Goal: Task Accomplishment & Management: Complete application form

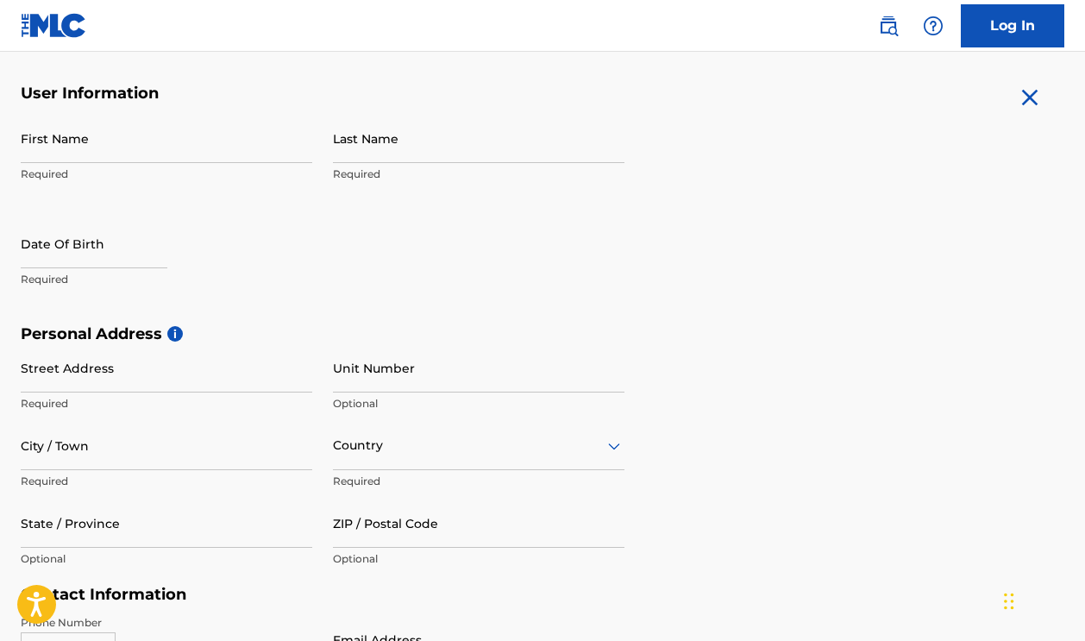
scroll to position [285, 0]
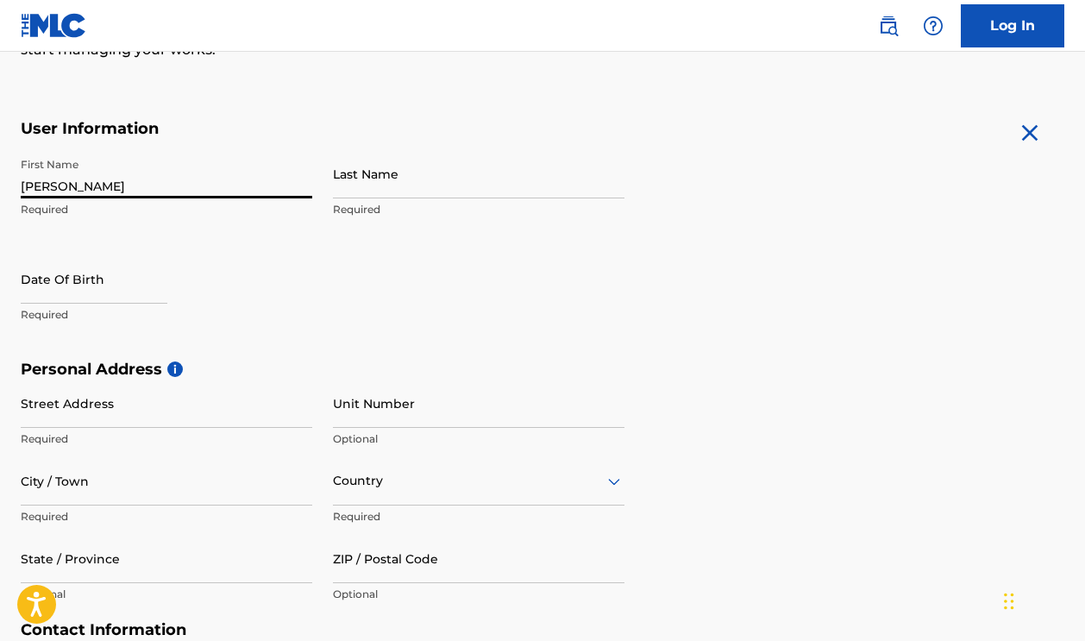
type input "[PERSON_NAME]"
select select "7"
select select "2025"
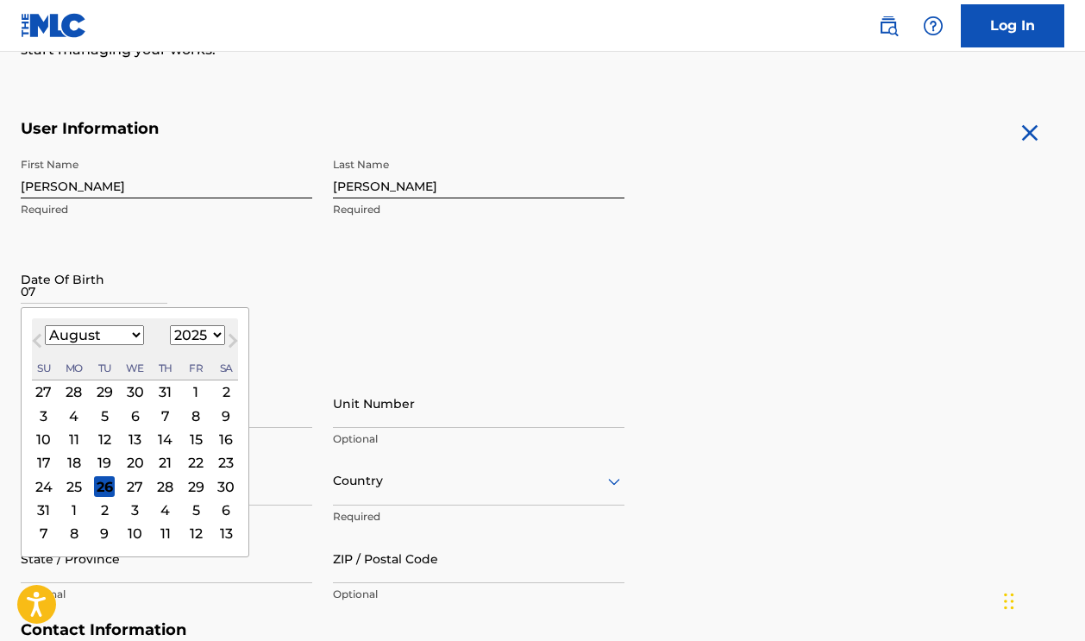
type input "0"
select select "6"
select select "1981"
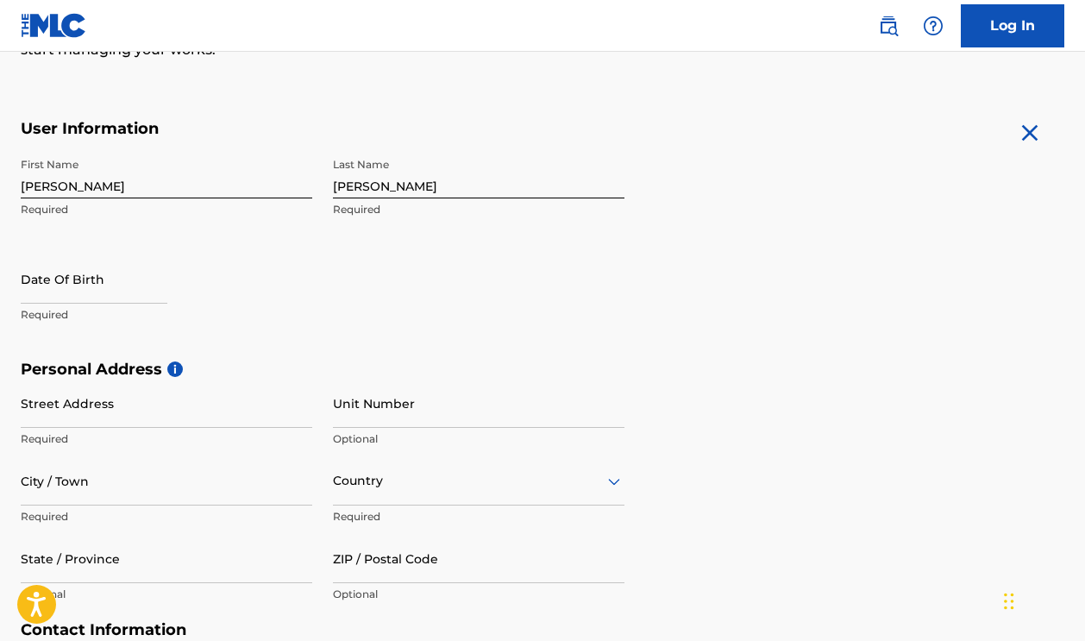
click at [386, 326] on div "First Name [PERSON_NAME] Required Last Name [PERSON_NAME] Required Date Of Birt…" at bounding box center [322, 254] width 603 height 210
click at [29, 303] on div at bounding box center [94, 280] width 147 height 53
click at [29, 309] on p "Required" at bounding box center [166, 315] width 291 height 16
click at [34, 291] on input "text" at bounding box center [94, 278] width 147 height 49
select select "7"
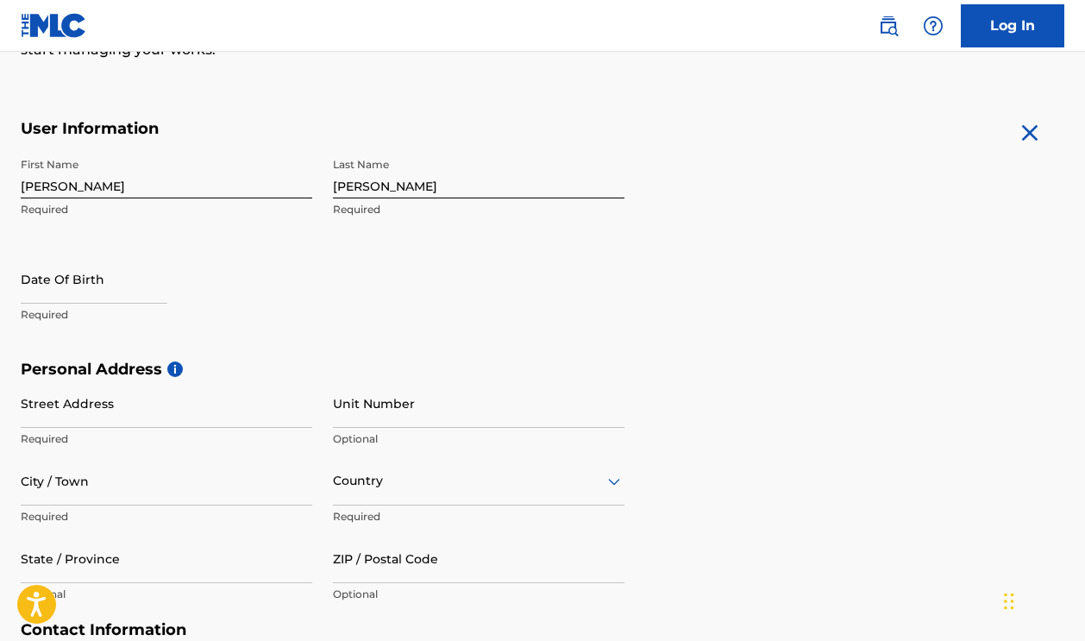
select select "2025"
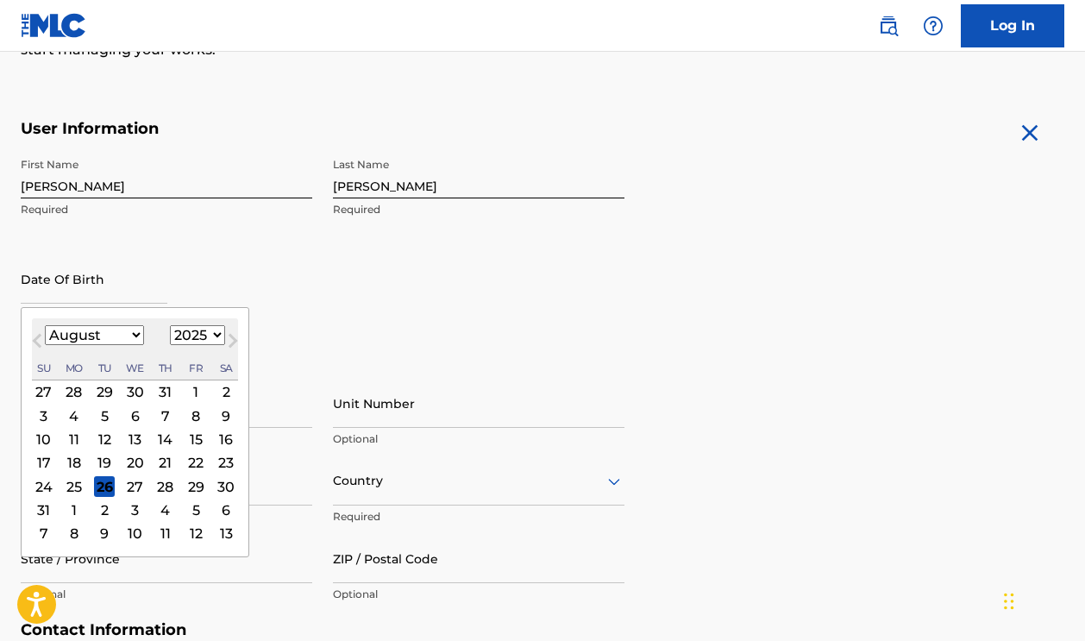
select select "6"
select select "1981"
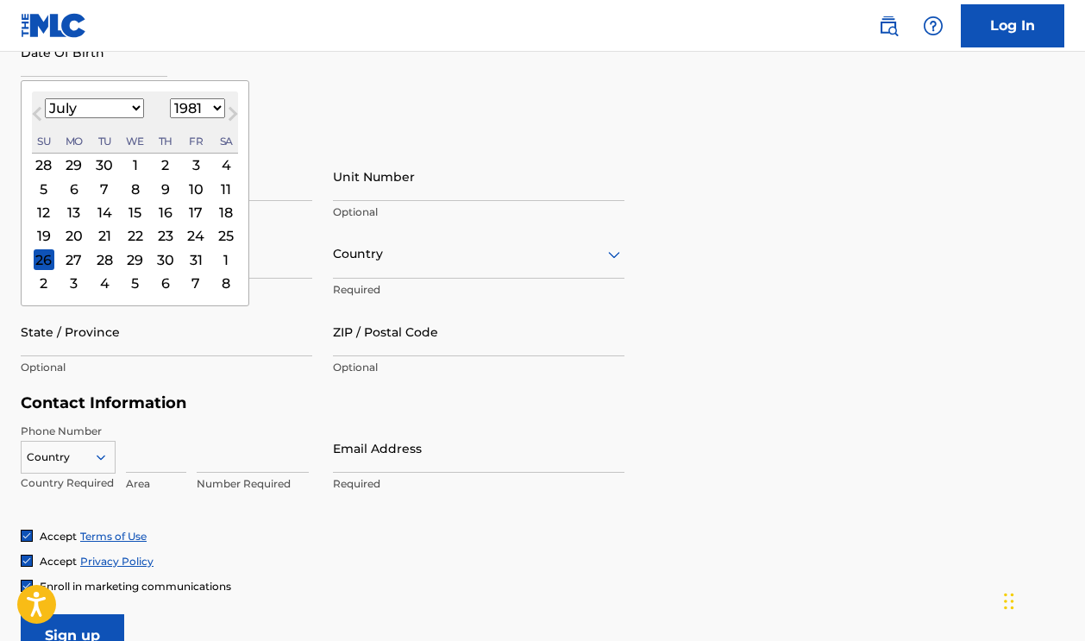
scroll to position [384, 0]
